Goal: Information Seeking & Learning: Learn about a topic

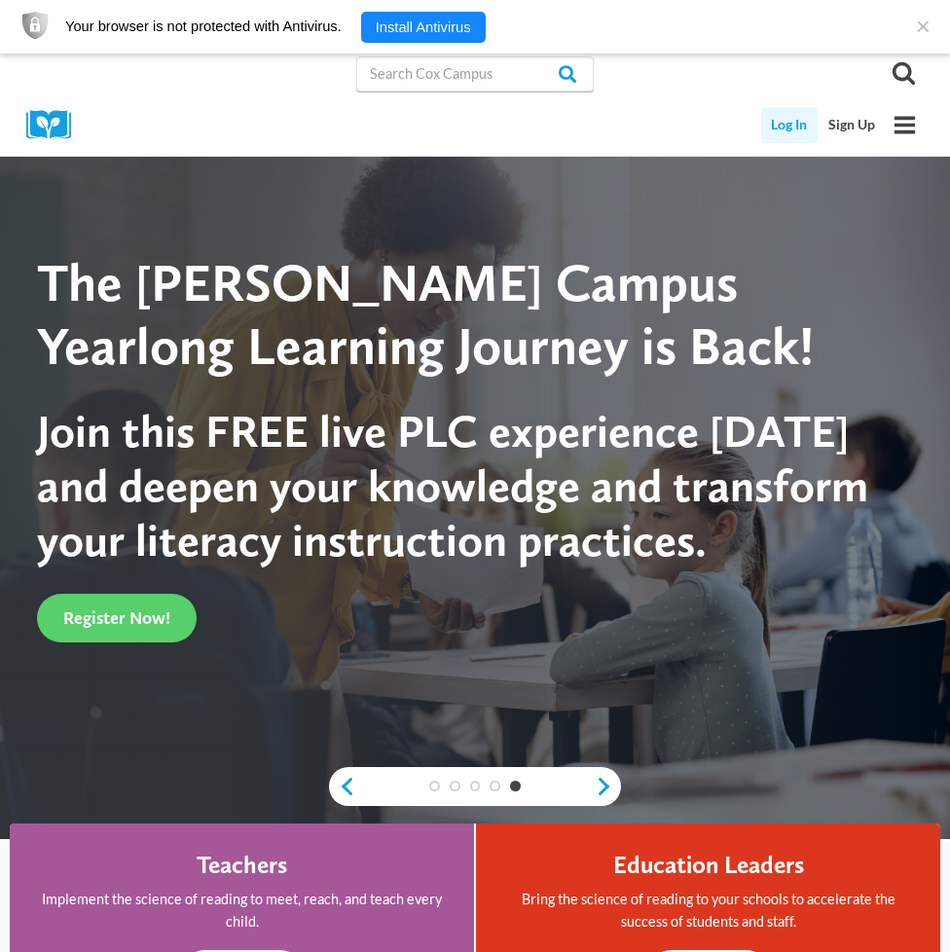
click at [785, 123] on link "Log In" at bounding box center [789, 125] width 57 height 36
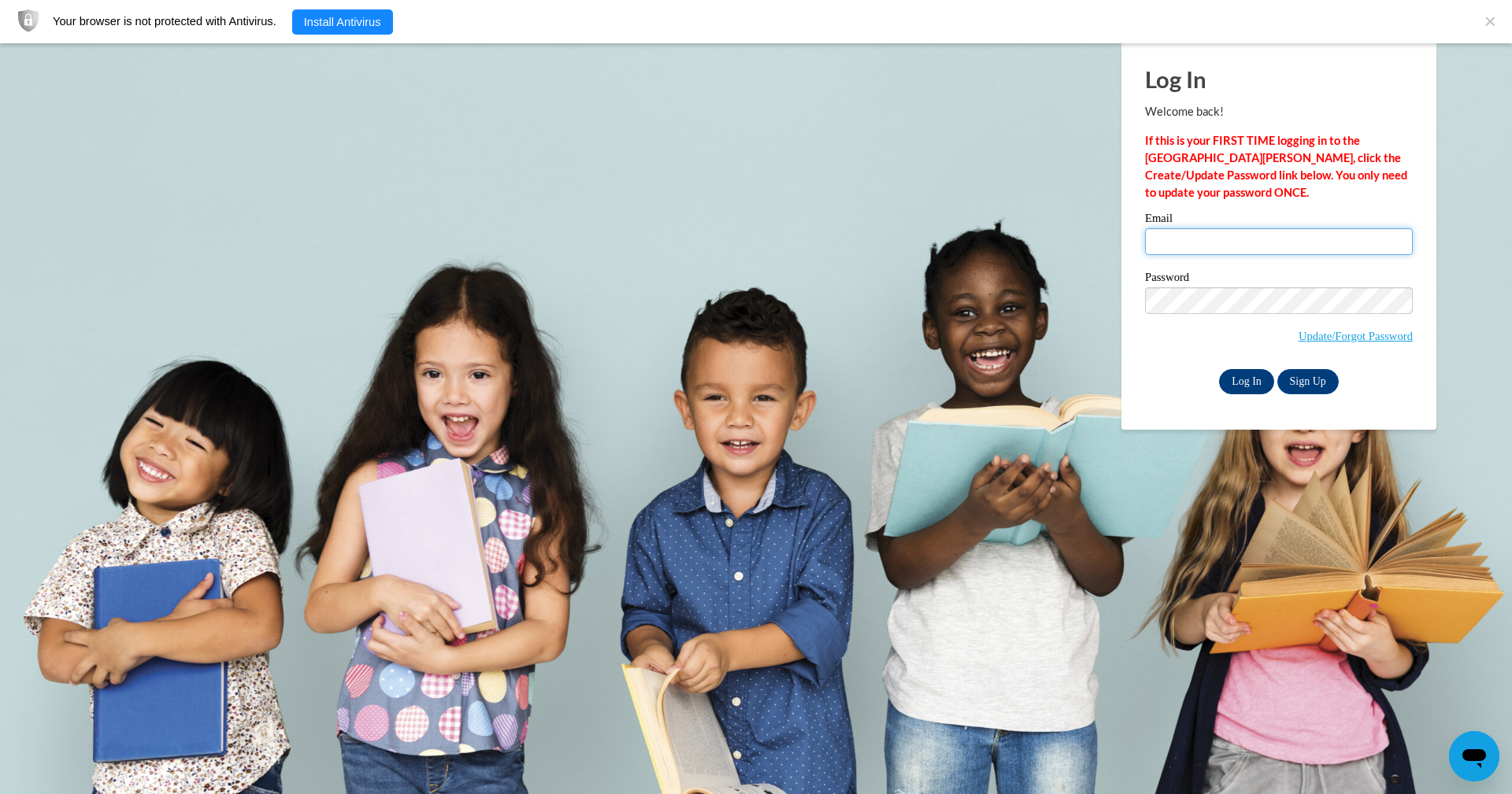
type input "richelleford.may@gmail.com"
click at [1249, 379] on input "Log In" at bounding box center [1247, 381] width 55 height 25
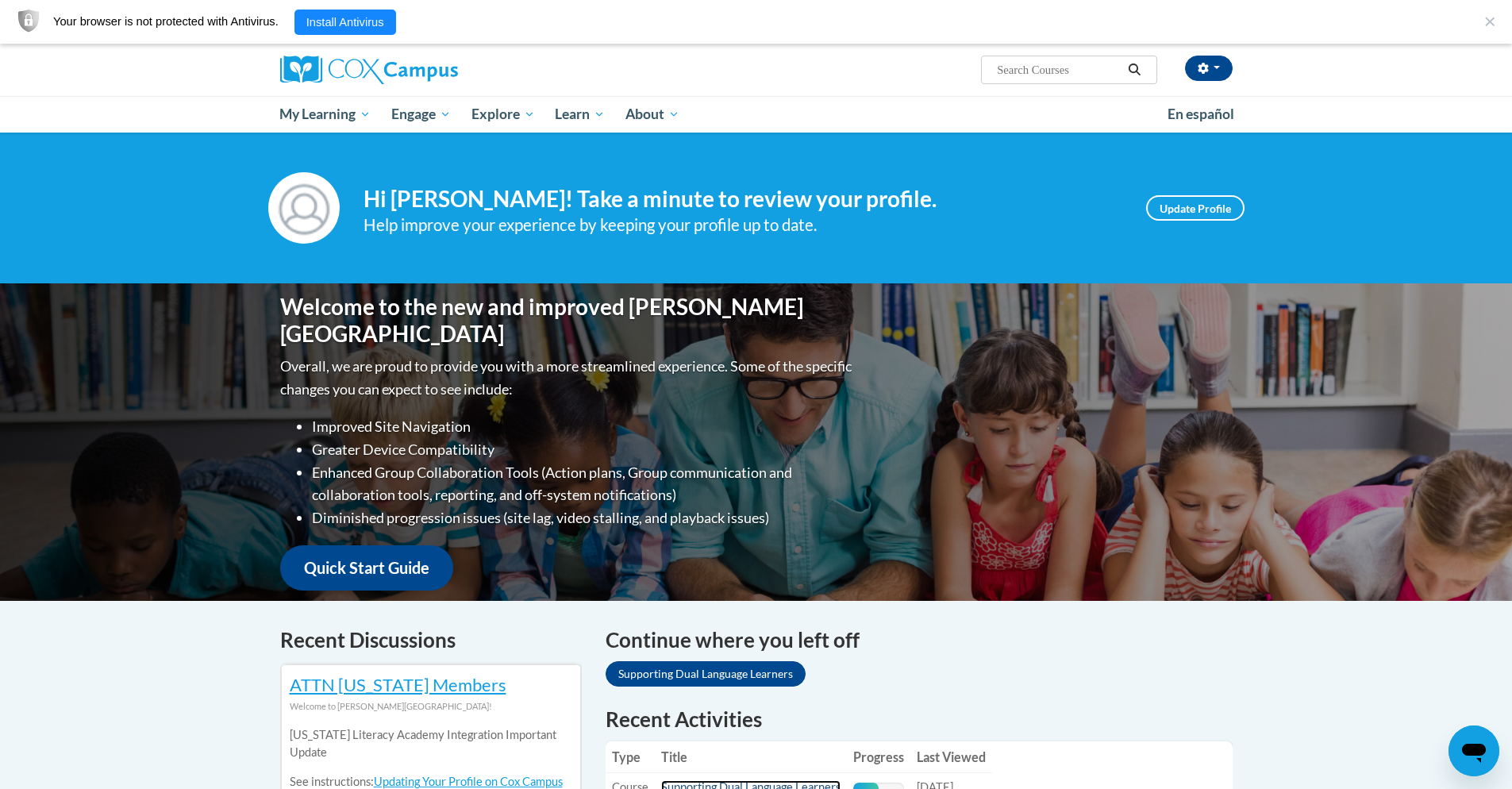
click at [816, 784] on link "Supporting Dual Language Learners" at bounding box center [751, 787] width 179 height 14
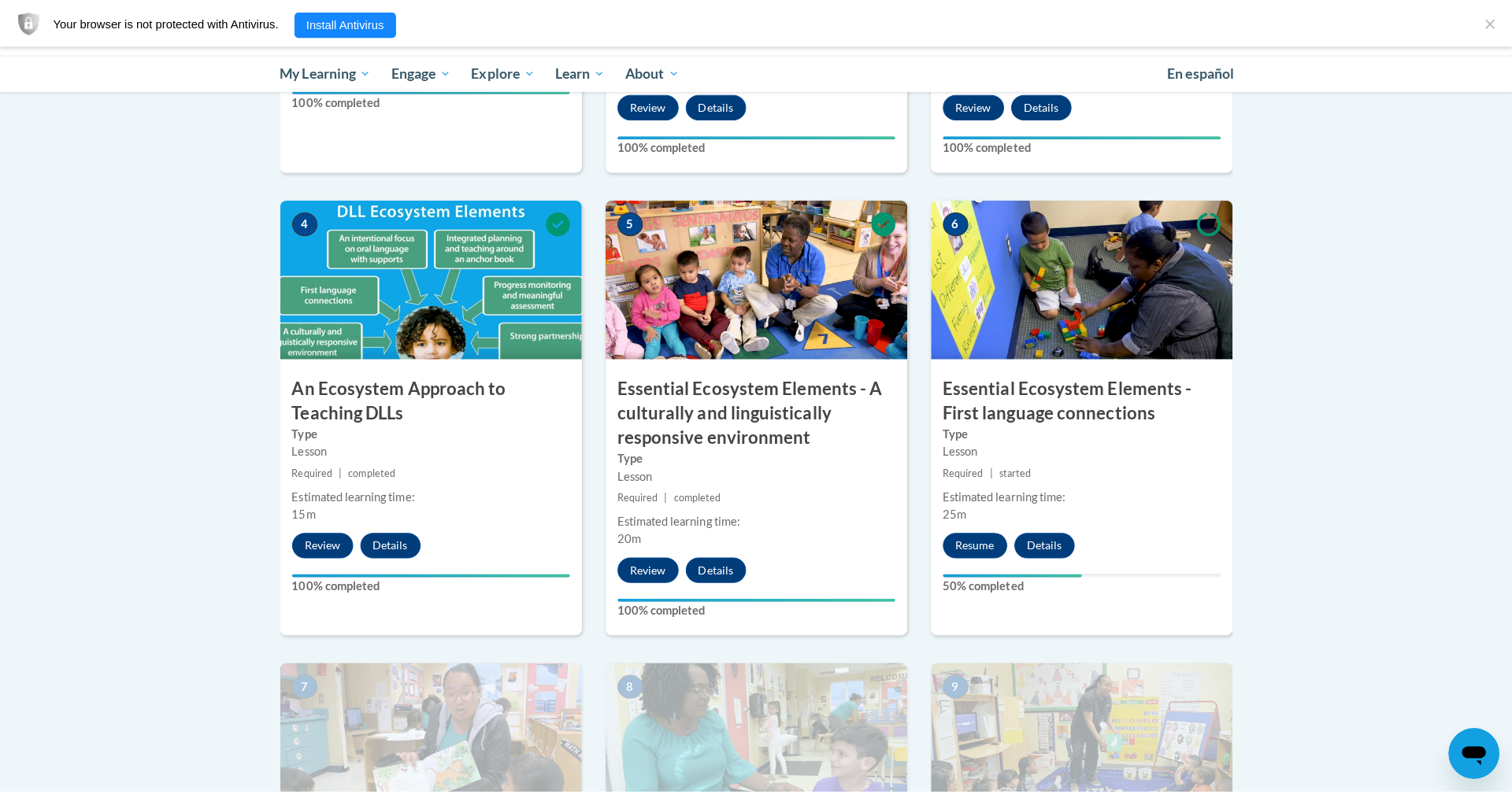
scroll to position [724, 0]
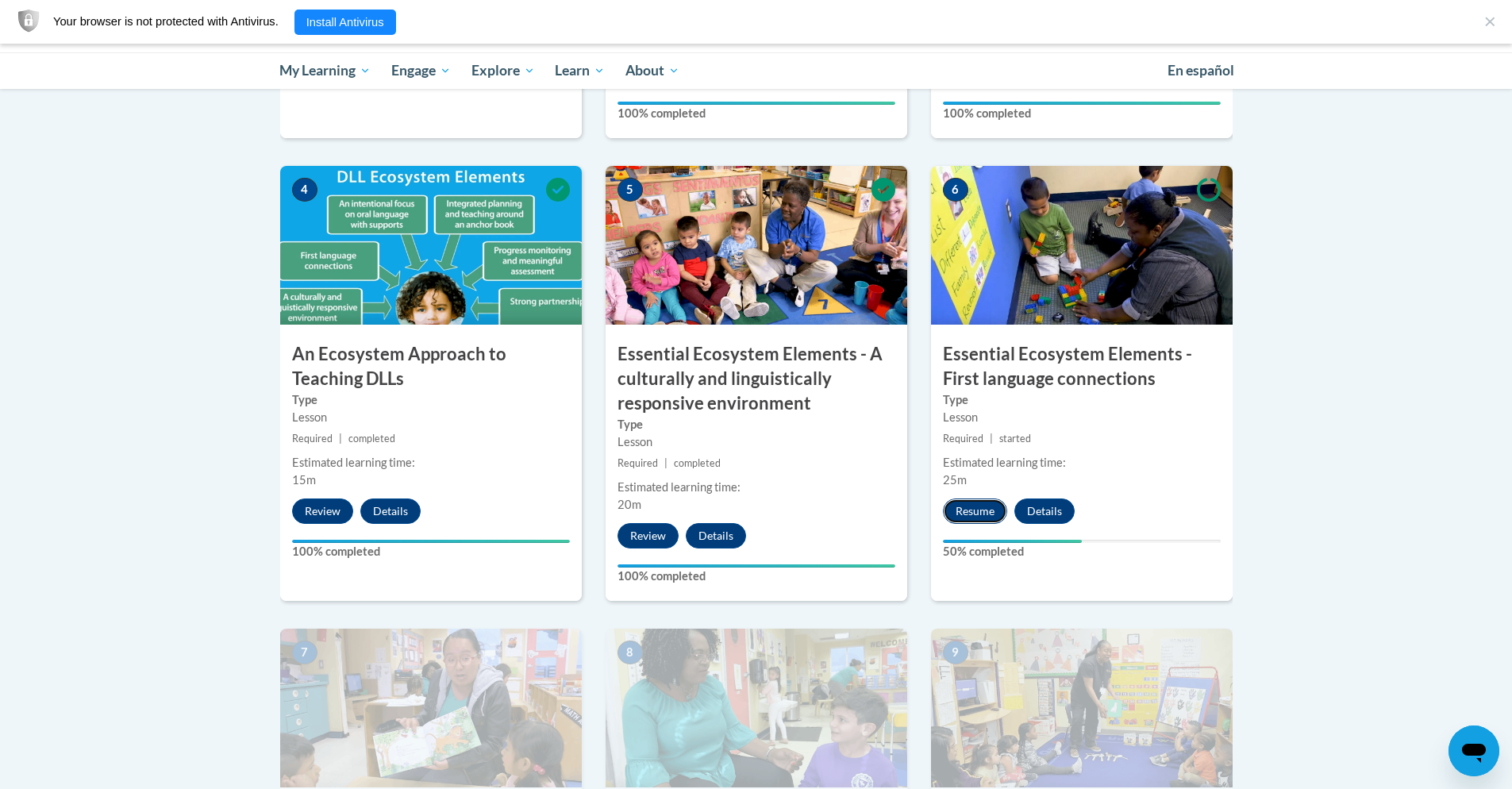
click at [986, 506] on button "Resume" at bounding box center [975, 511] width 64 height 25
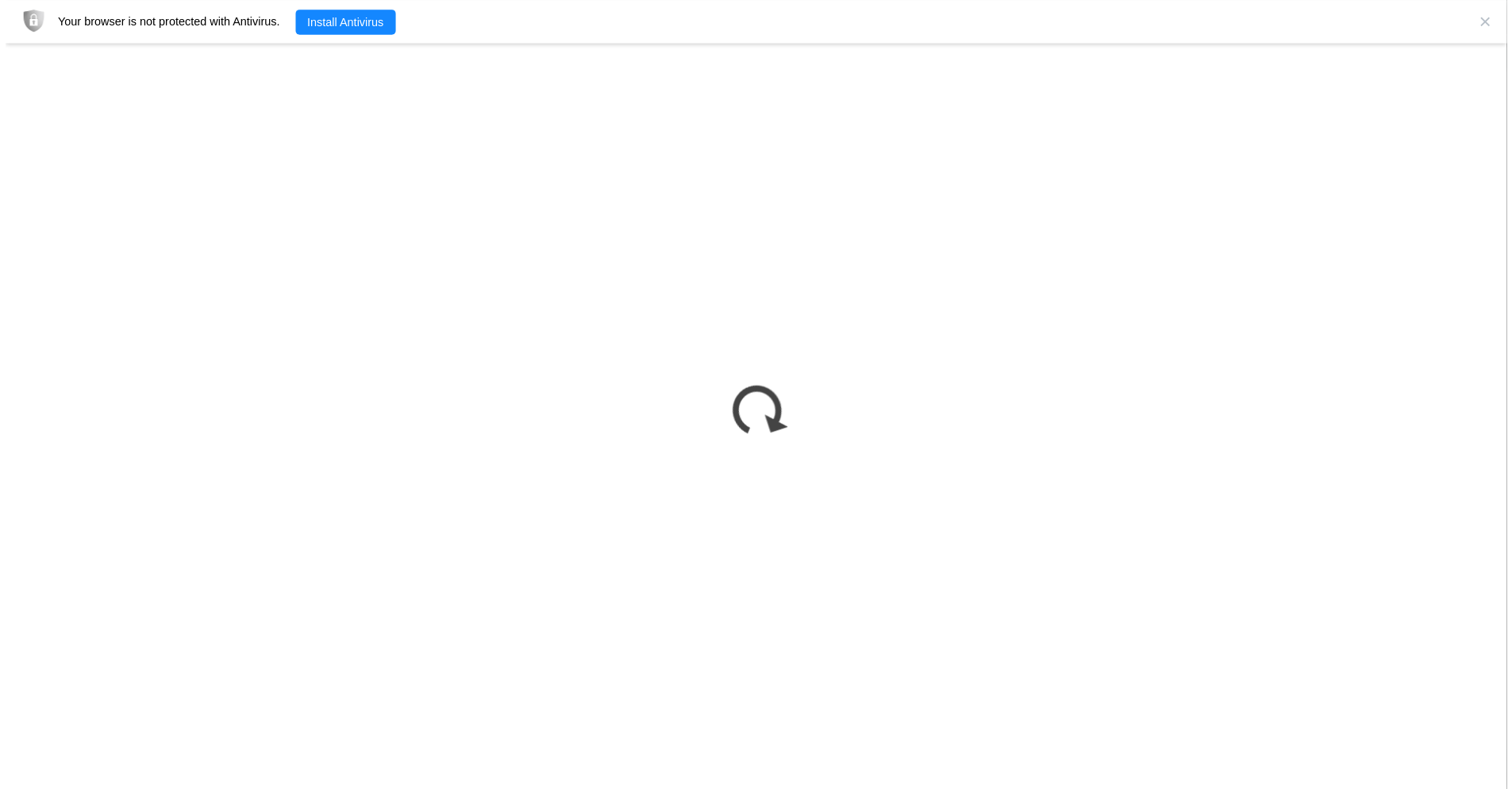
scroll to position [0, 0]
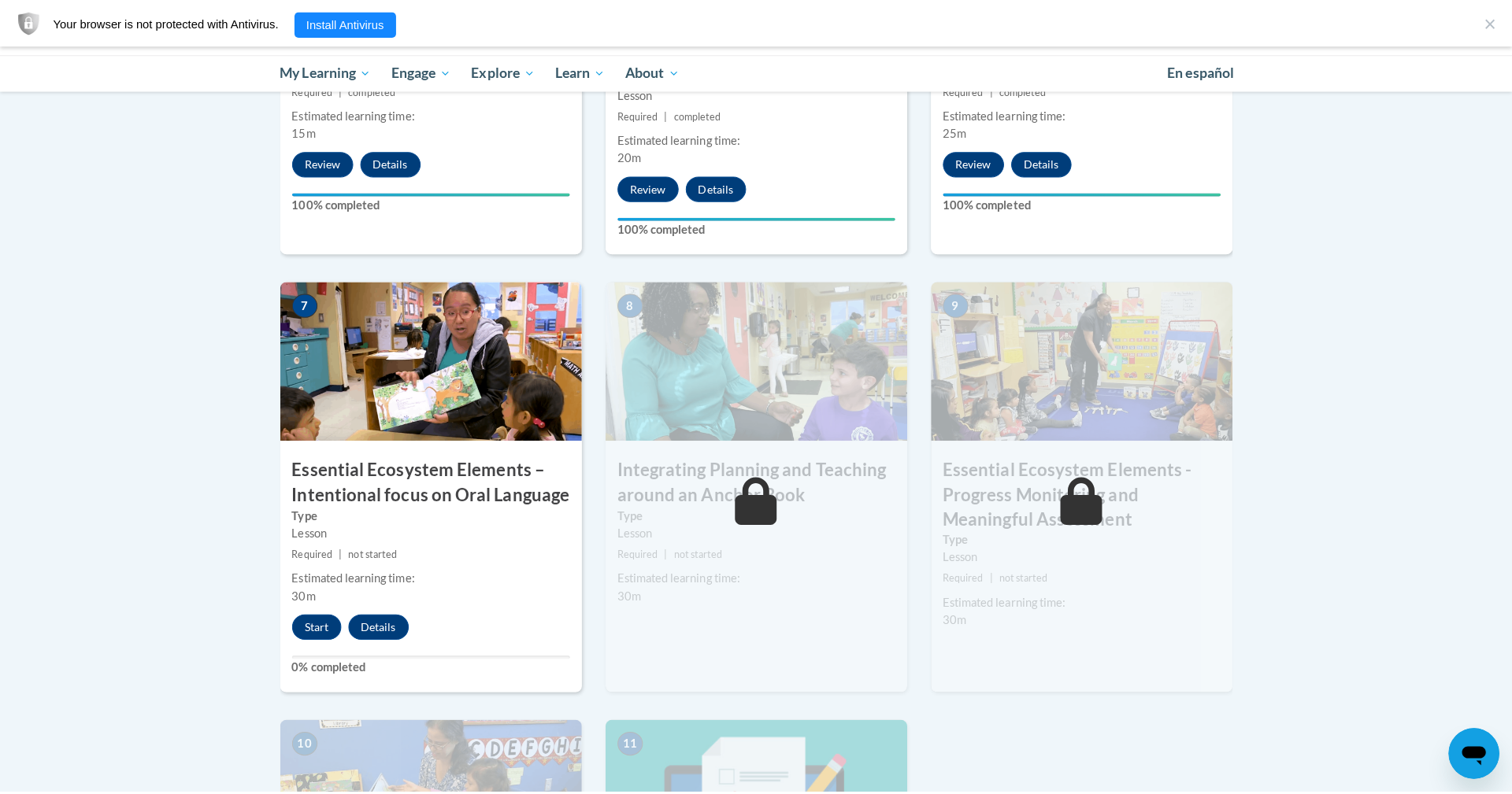
scroll to position [1165, 0]
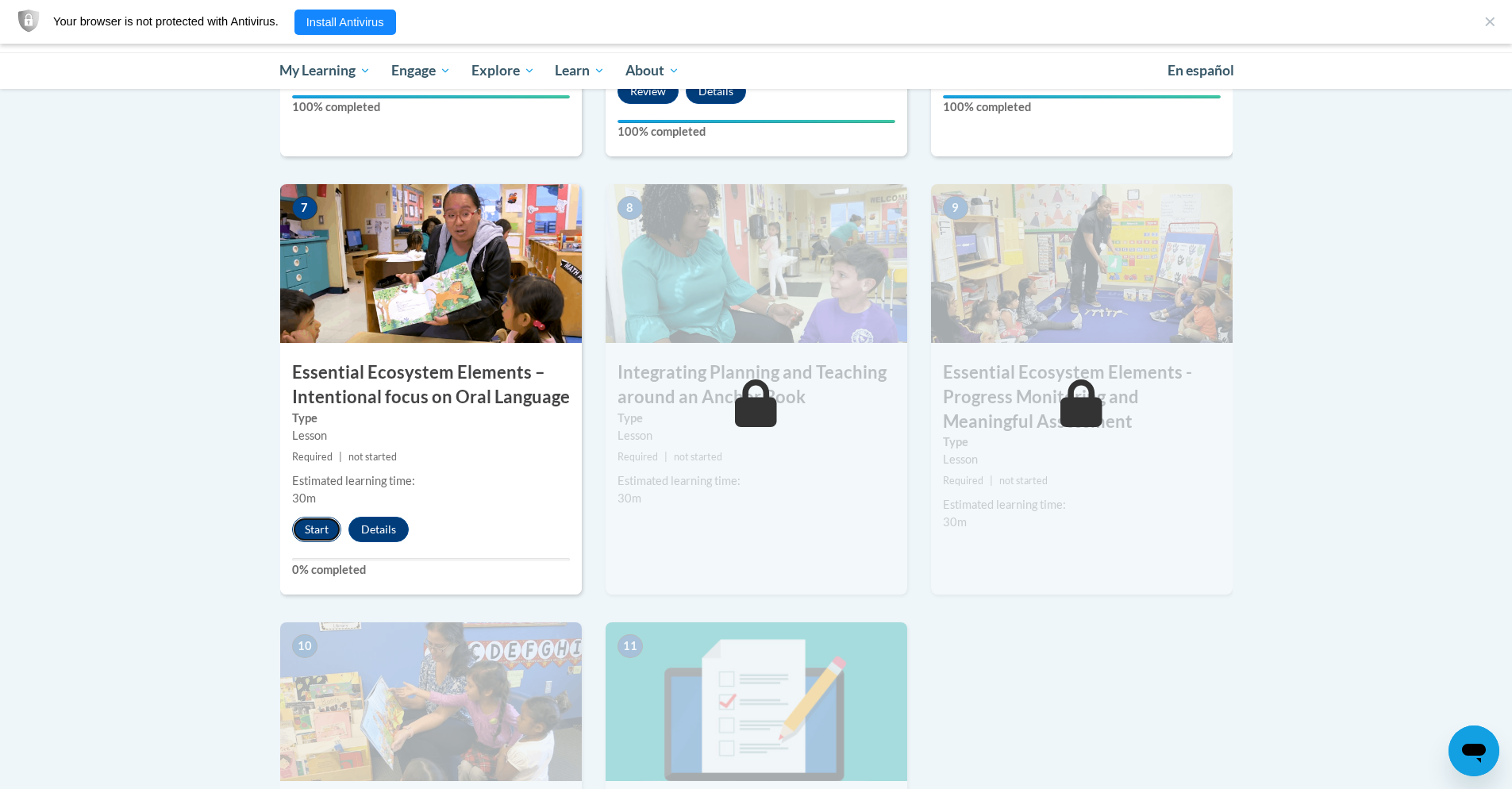
click at [310, 528] on button "Start" at bounding box center [316, 530] width 49 height 25
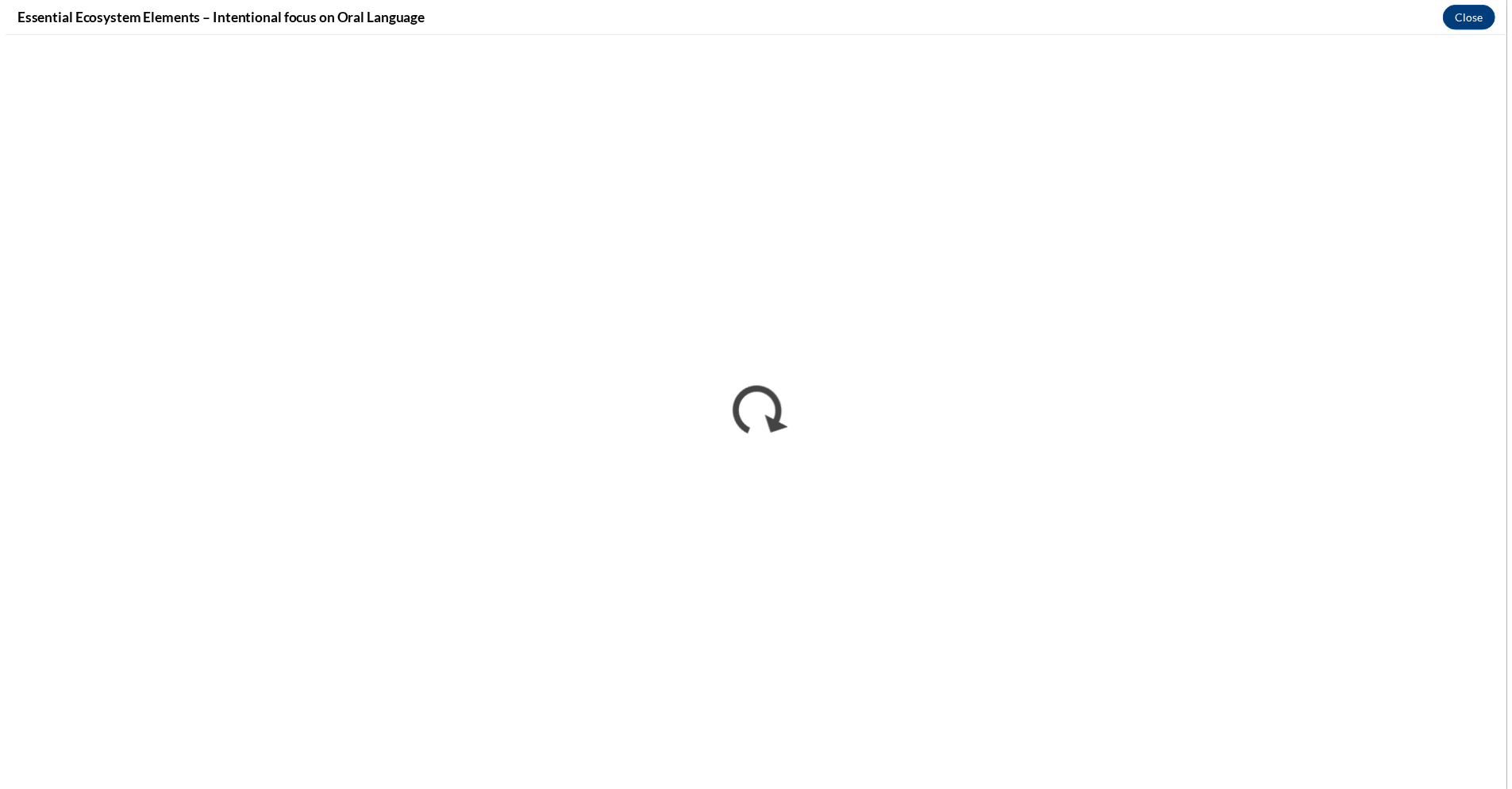
scroll to position [0, 0]
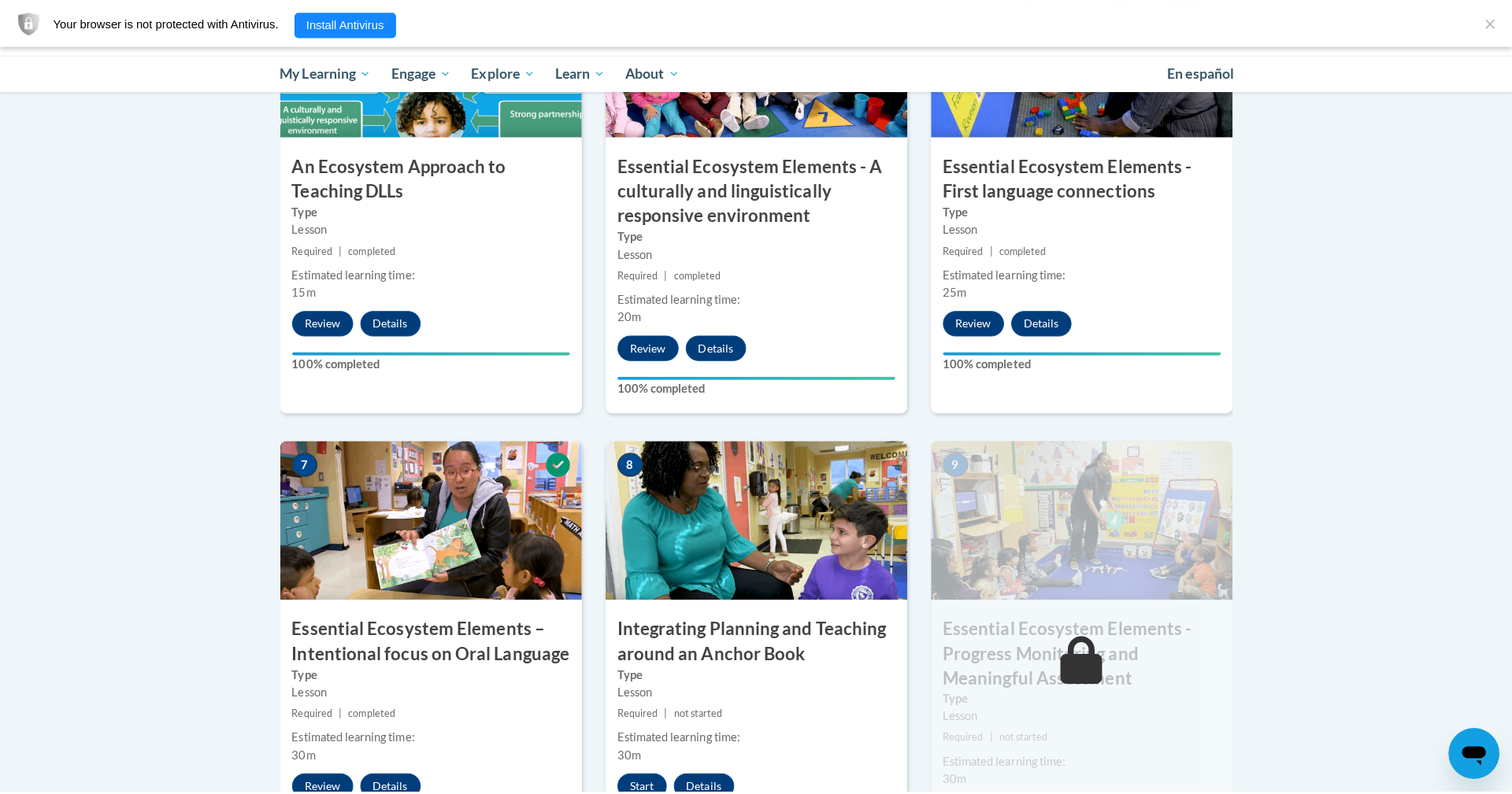
scroll to position [1102, 0]
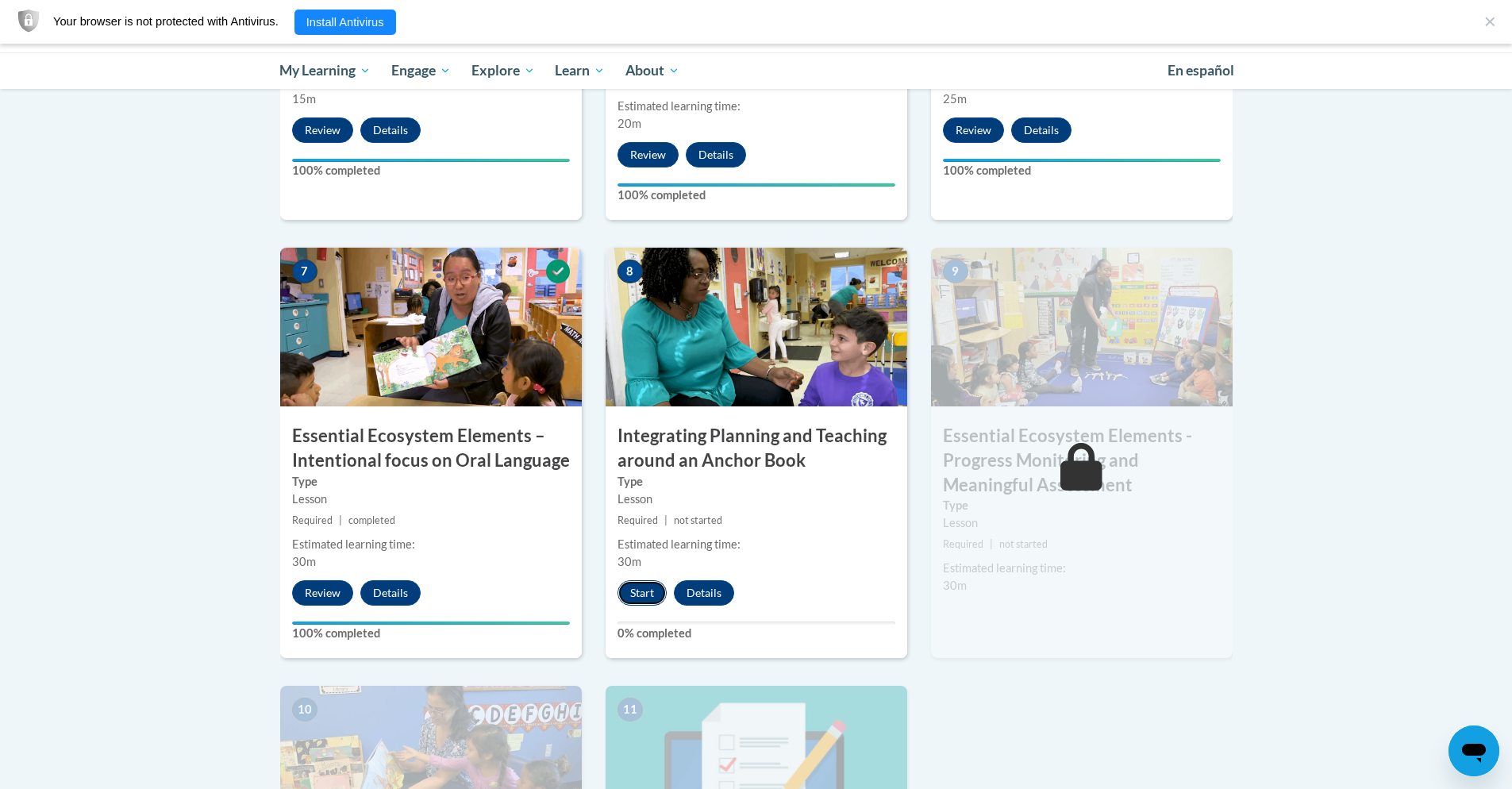
click at [643, 600] on button "Start" at bounding box center [642, 593] width 49 height 25
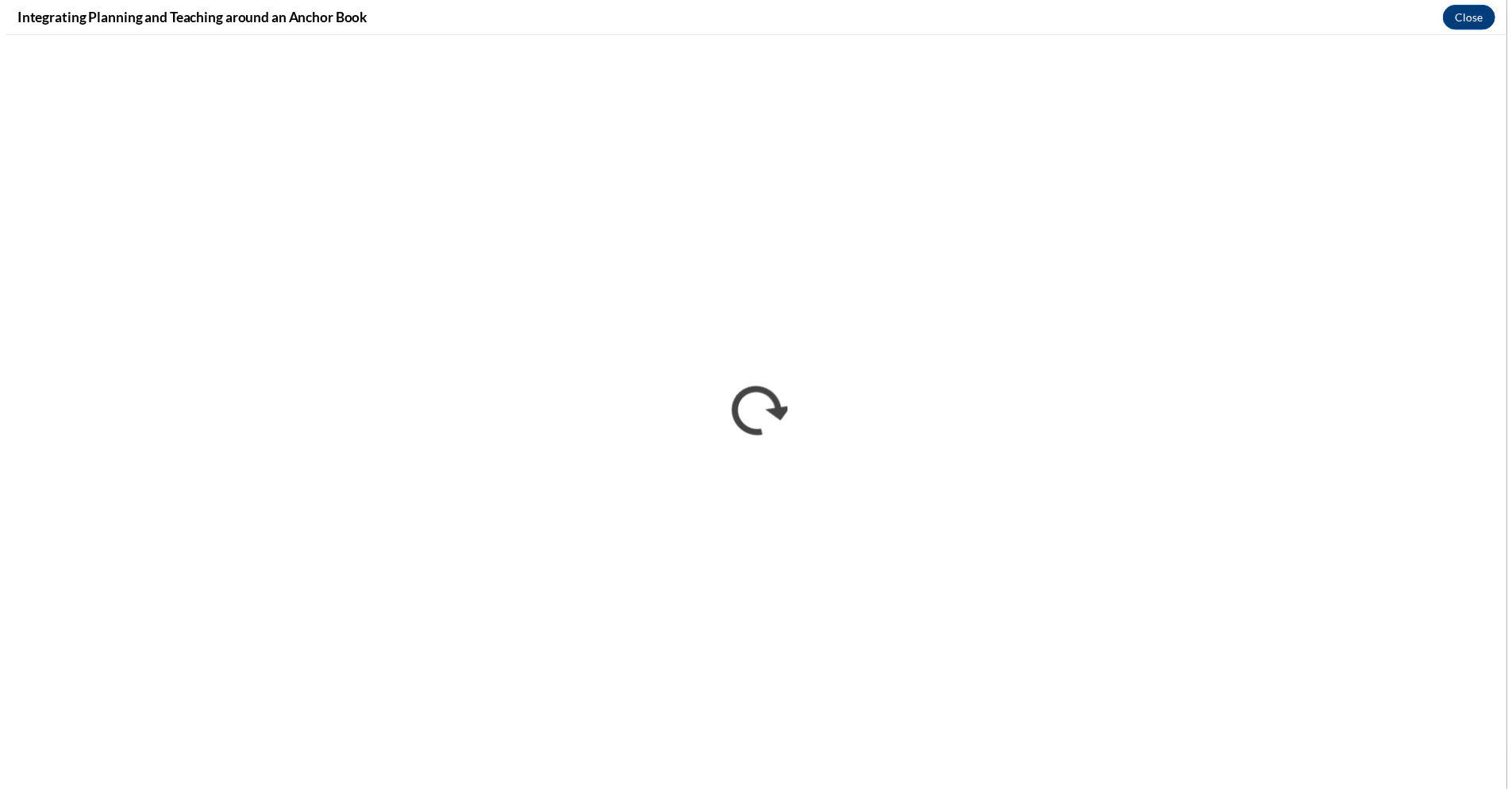
scroll to position [0, 0]
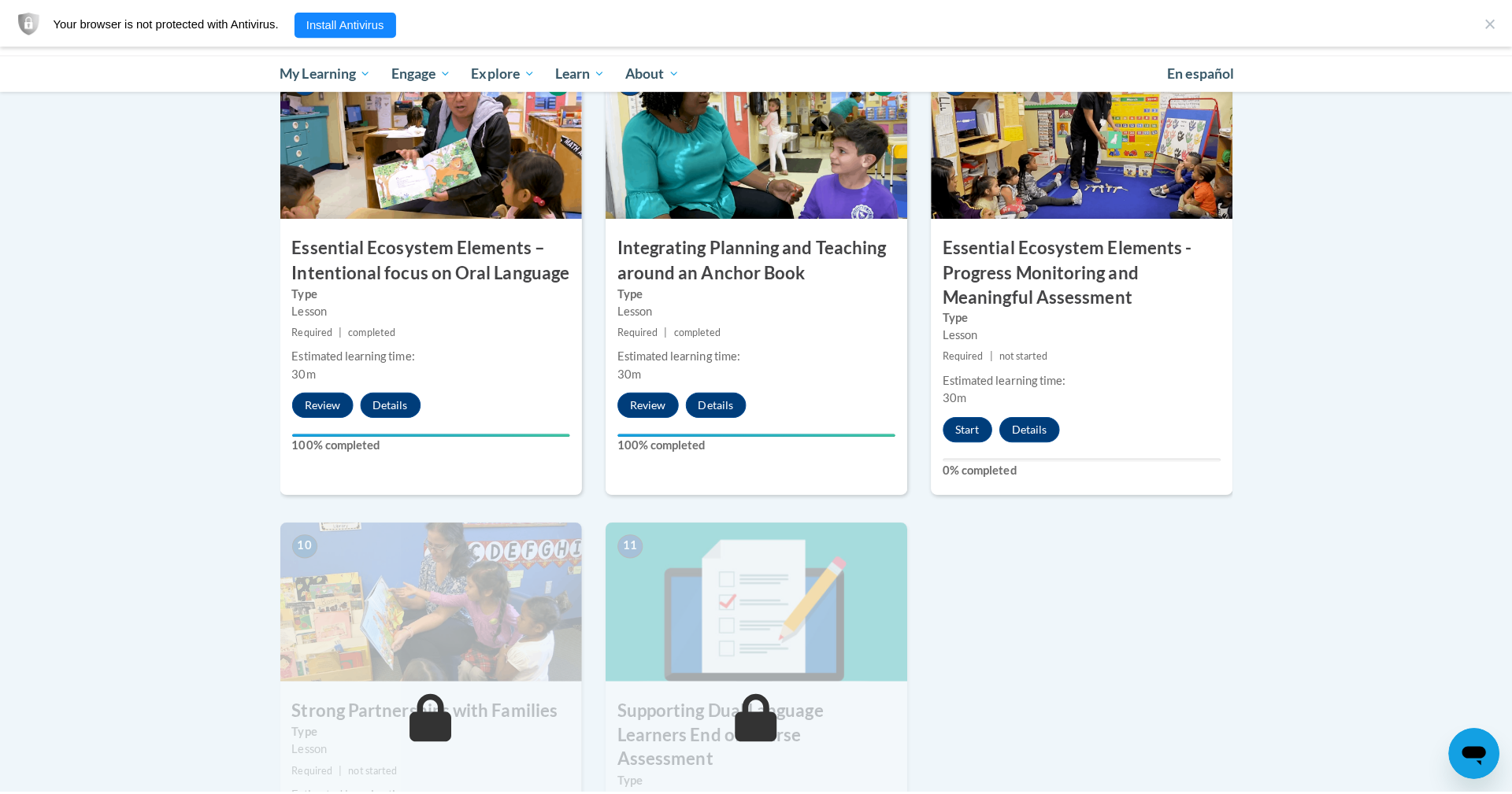
scroll to position [1385, 0]
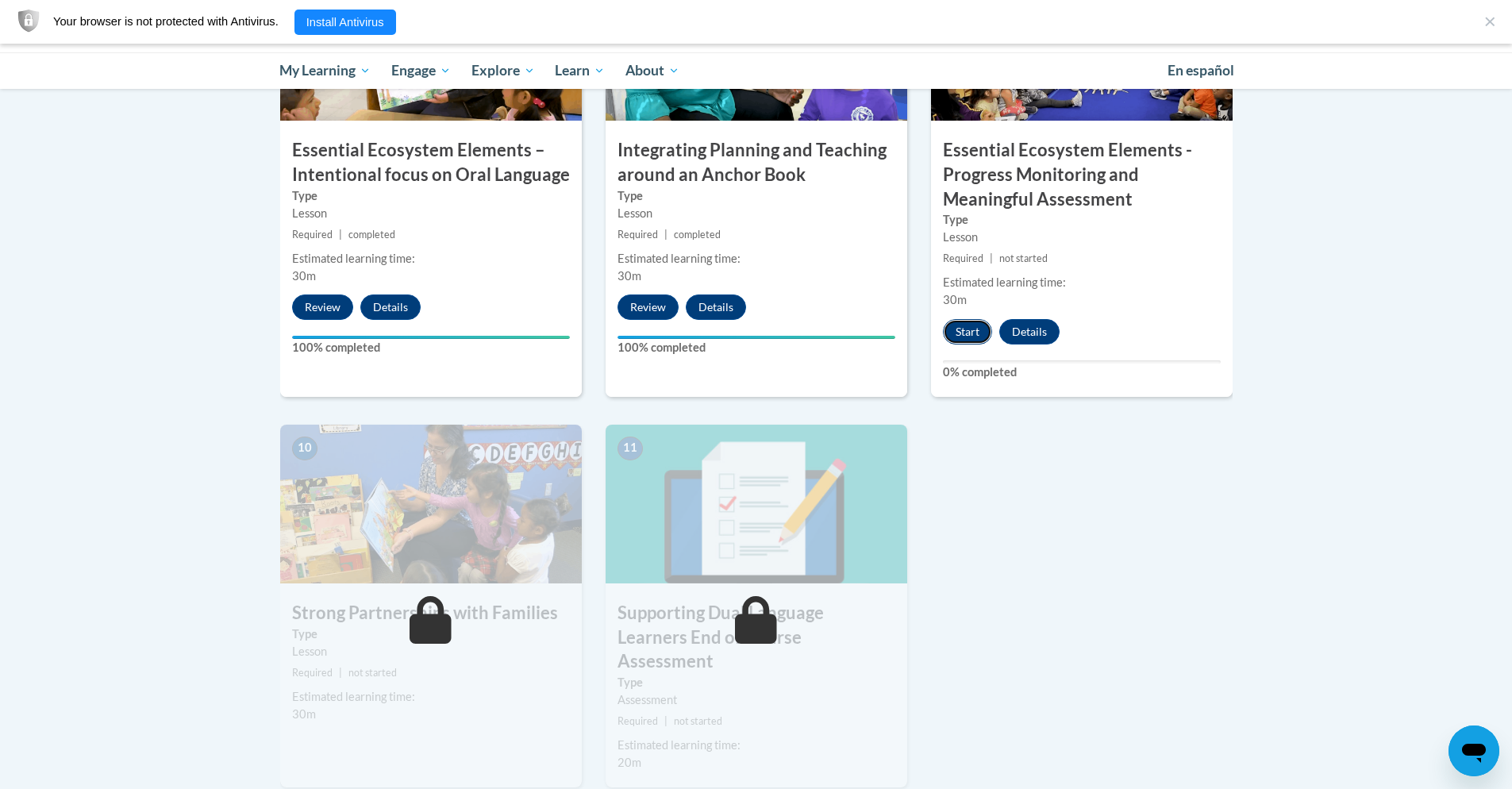
click at [975, 333] on button "Start" at bounding box center [967, 331] width 49 height 25
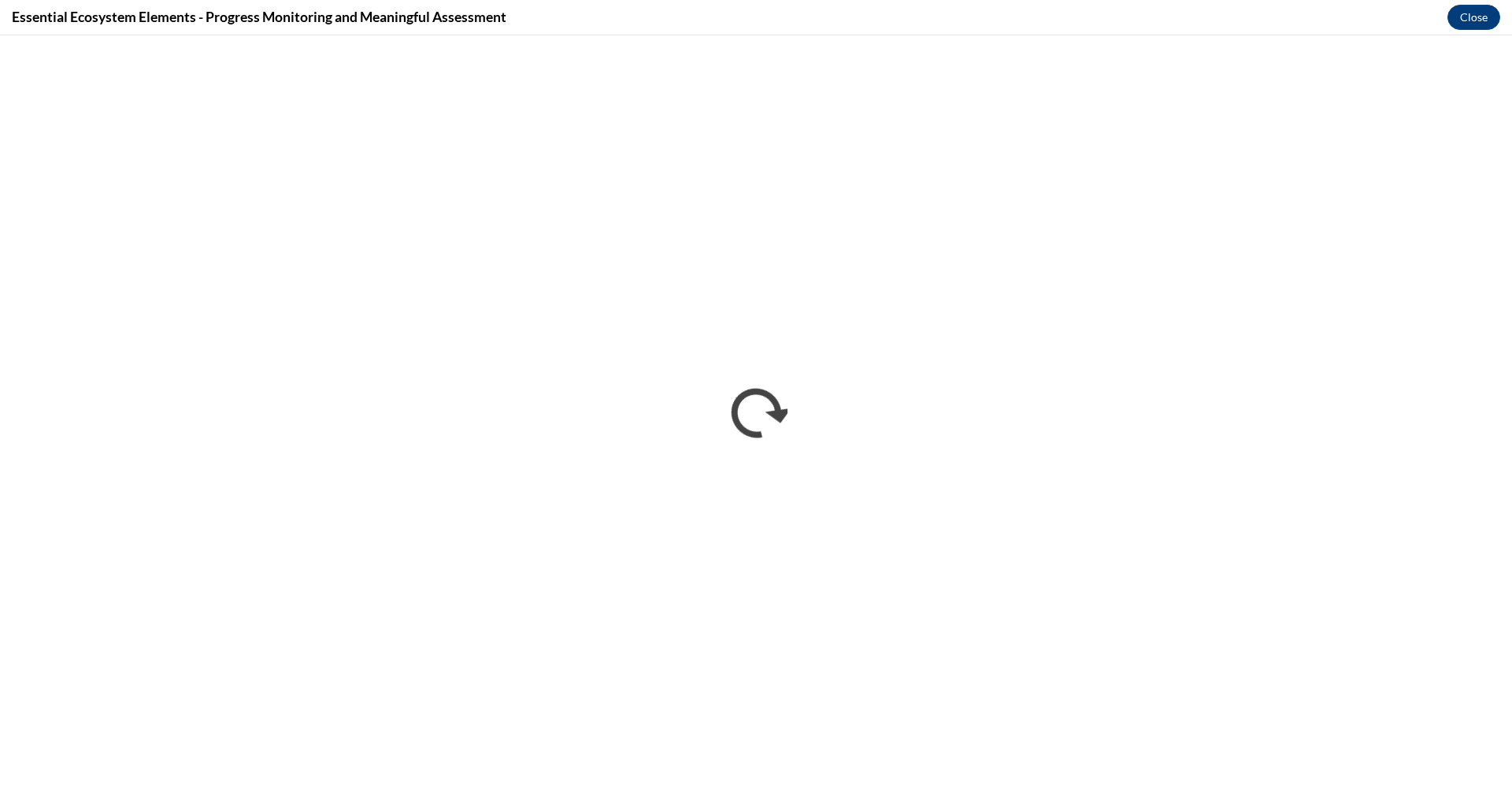
scroll to position [0, 0]
